Goal: Information Seeking & Learning: Learn about a topic

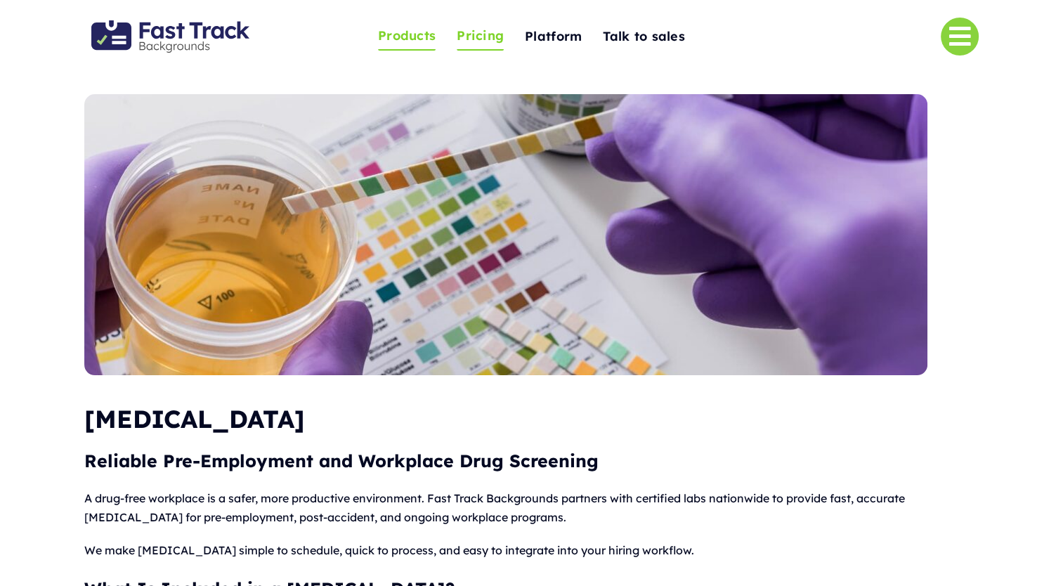
click at [485, 33] on span "Pricing" at bounding box center [480, 36] width 47 height 22
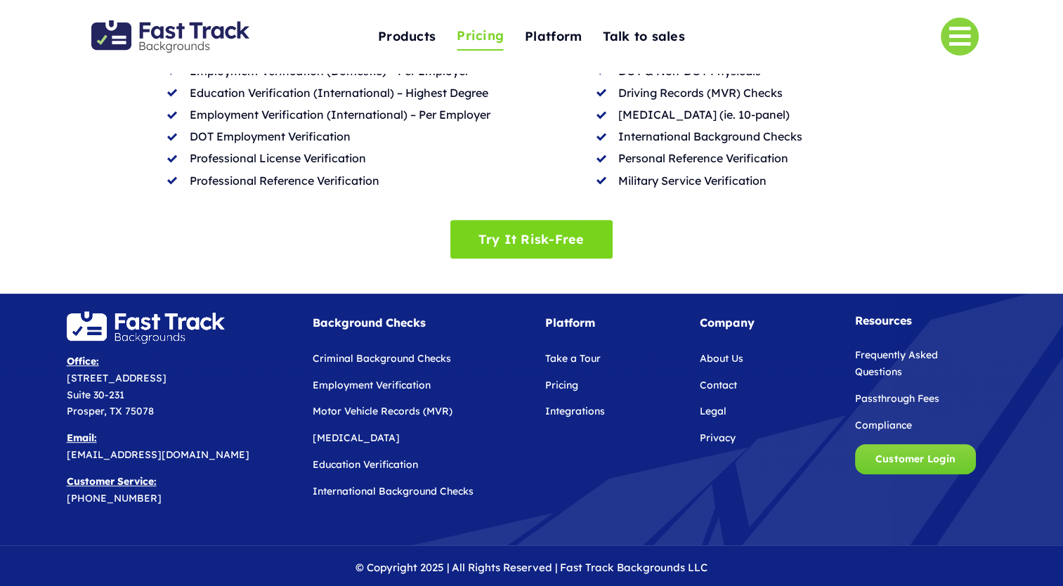
scroll to position [776, 0]
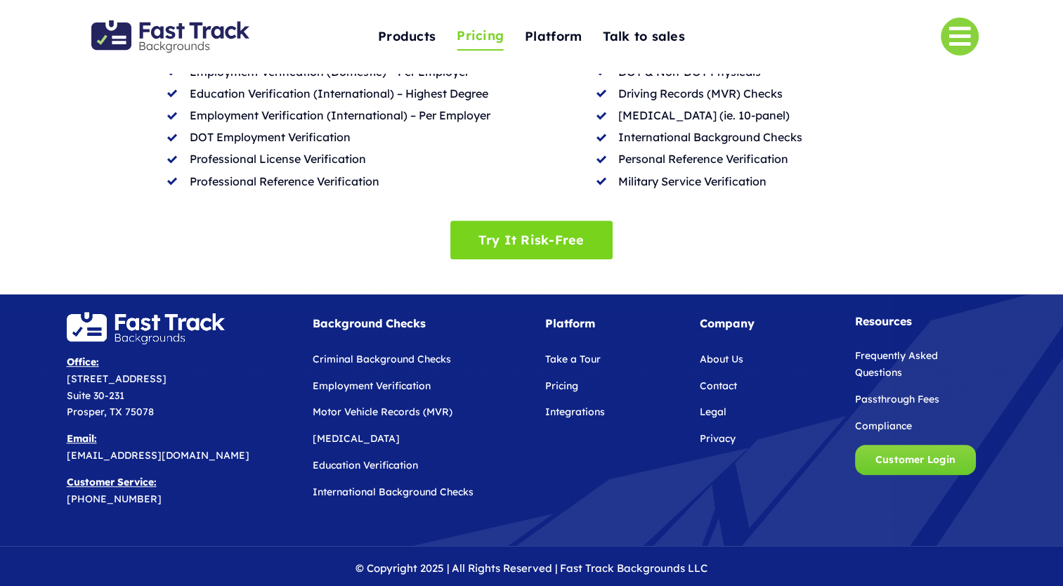
click at [346, 432] on link "[MEDICAL_DATA]" at bounding box center [356, 438] width 87 height 13
